Goal: Transaction & Acquisition: Purchase product/service

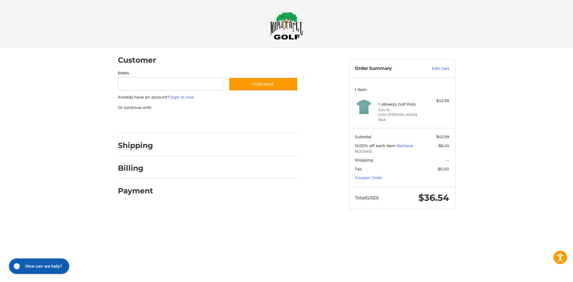
click at [0, 221] on div at bounding box center [0, 221] width 0 height 0
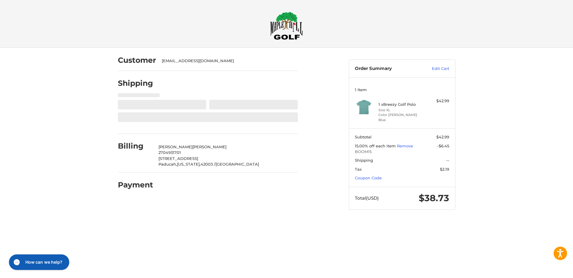
select select "**"
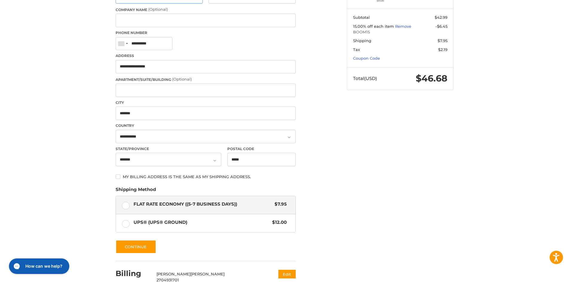
scroll to position [149, 0]
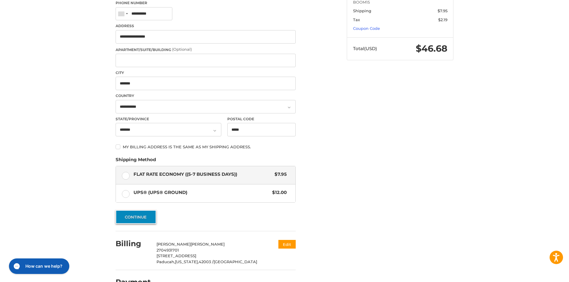
click at [136, 218] on button "Continue" at bounding box center [135, 217] width 41 height 14
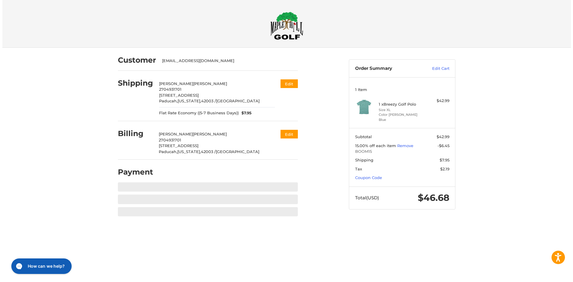
scroll to position [0, 0]
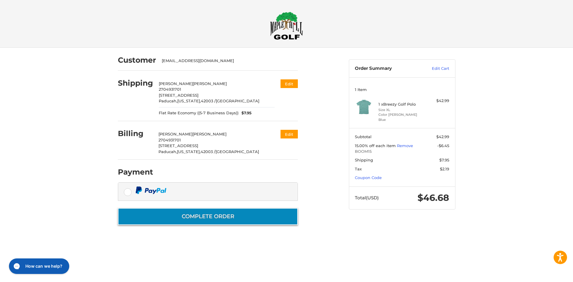
click at [220, 212] on button "Complete order" at bounding box center [208, 216] width 180 height 17
